Goal: Task Accomplishment & Management: Manage account settings

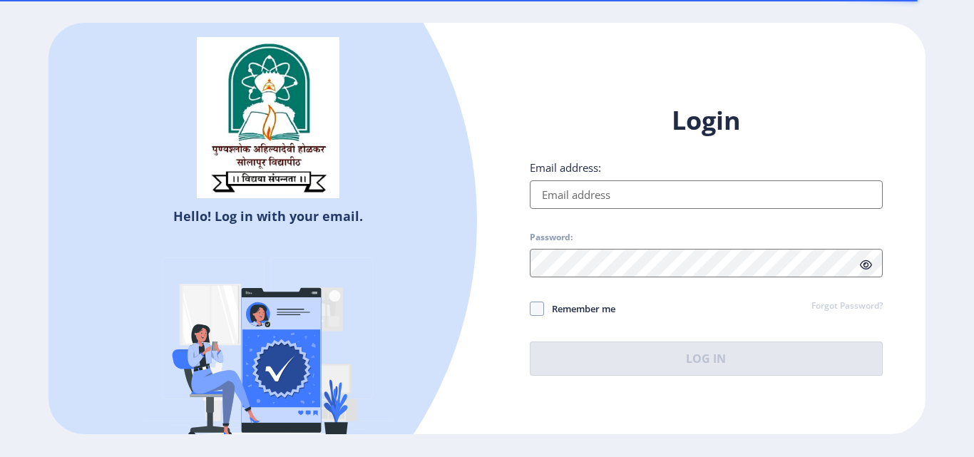
type input "[EMAIL_ADDRESS][DOMAIN_NAME]"
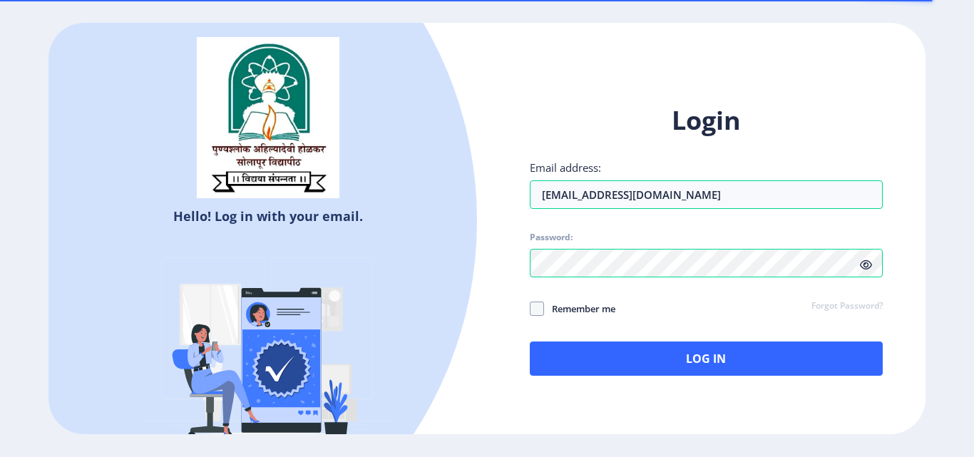
click at [863, 267] on icon at bounding box center [866, 265] width 12 height 11
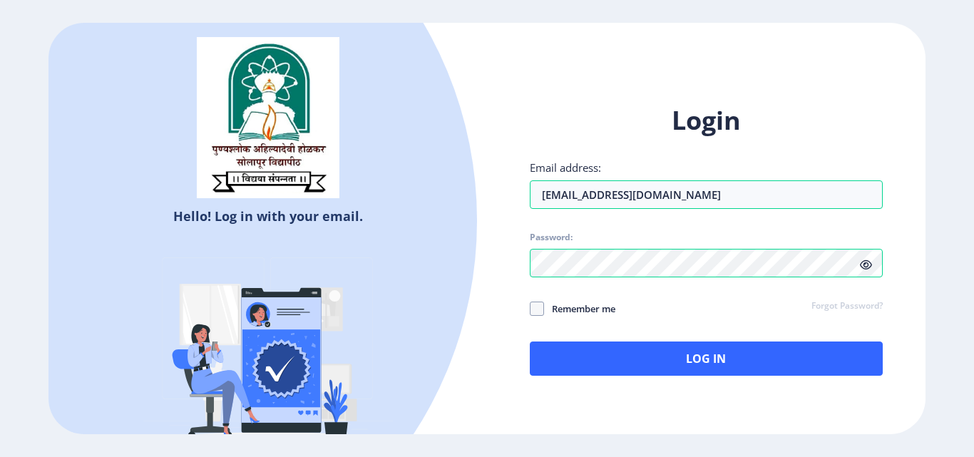
click at [551, 311] on span "Remember me" at bounding box center [579, 308] width 71 height 17
click at [530, 309] on input "Remember me" at bounding box center [530, 309] width 1 height 1
checkbox input "true"
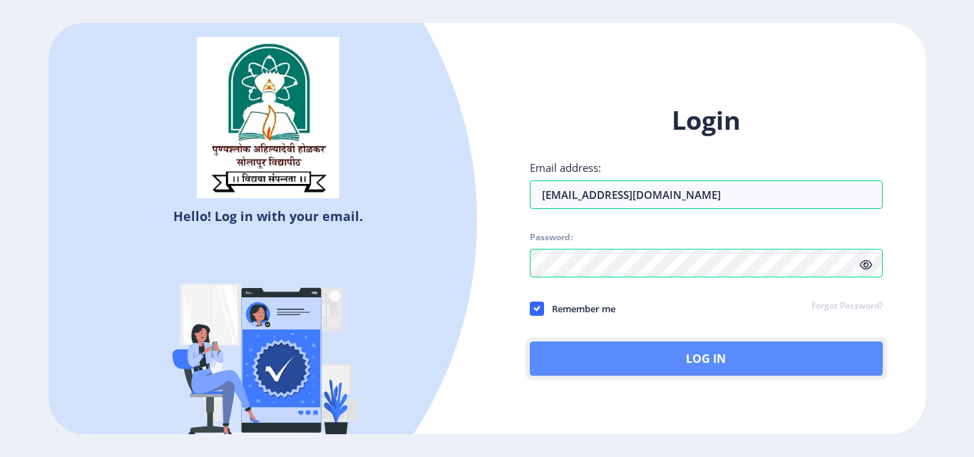
click at [687, 361] on button "Log In" at bounding box center [706, 358] width 353 height 34
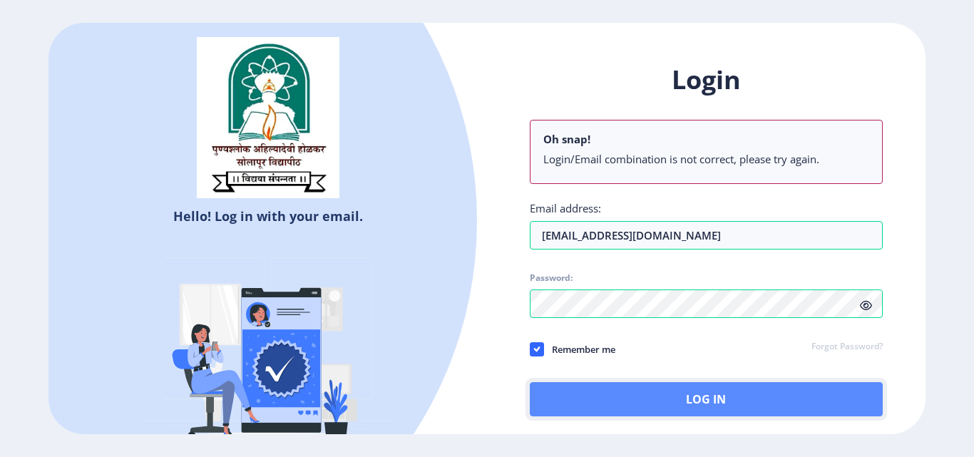
click at [596, 387] on button "Log In" at bounding box center [706, 399] width 353 height 34
click at [578, 397] on button "Log In" at bounding box center [706, 399] width 353 height 34
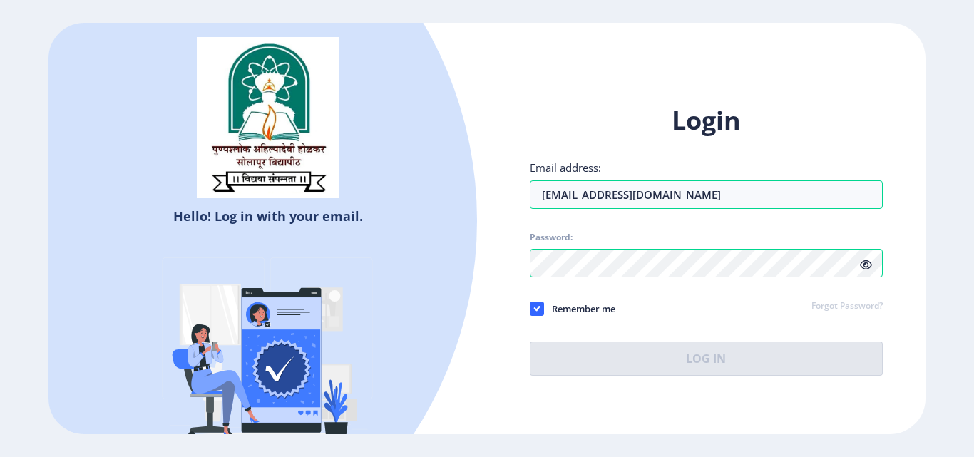
click at [865, 266] on icon at bounding box center [866, 265] width 12 height 11
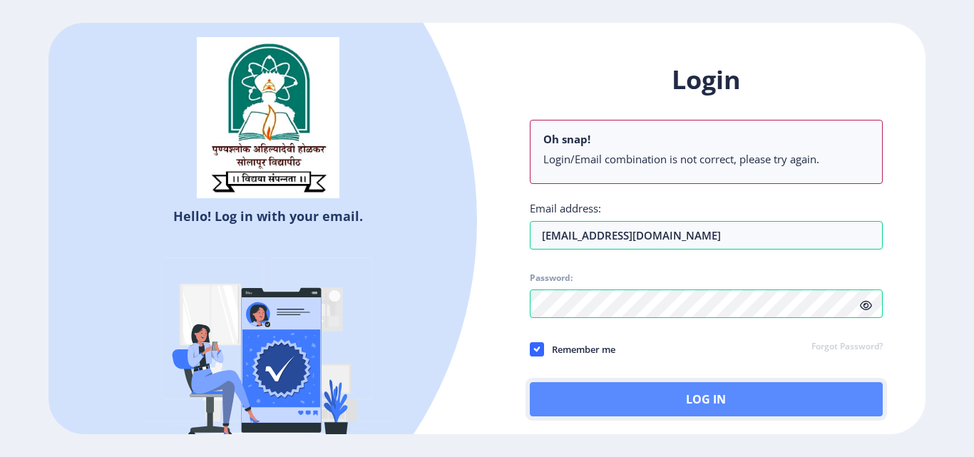
click at [723, 395] on button "Log In" at bounding box center [706, 399] width 353 height 34
